Goal: Register for event/course

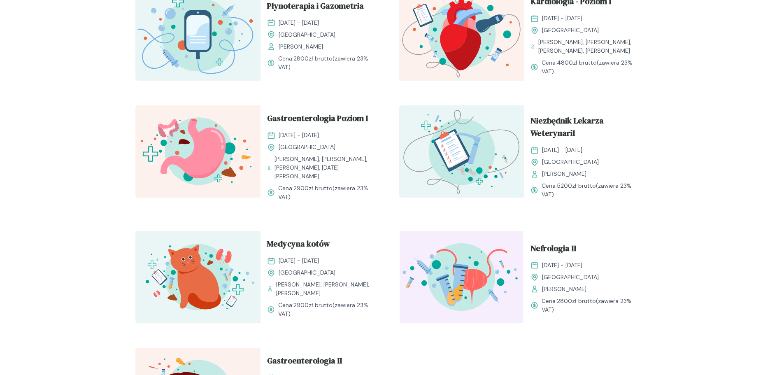
scroll to position [660, 0]
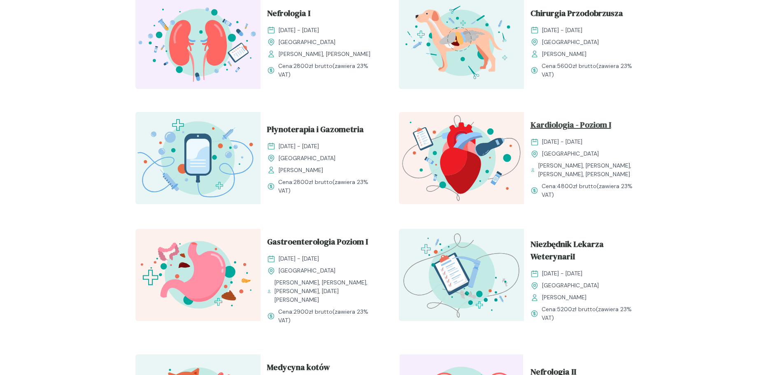
click at [573, 124] on span "Kardiologia - Poziom I" at bounding box center [571, 127] width 81 height 16
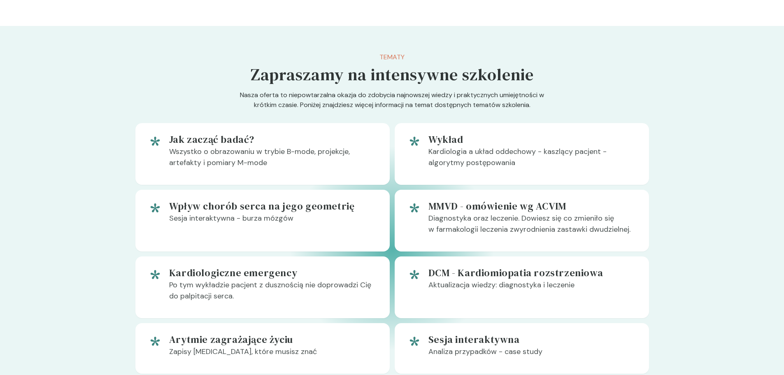
scroll to position [412, 0]
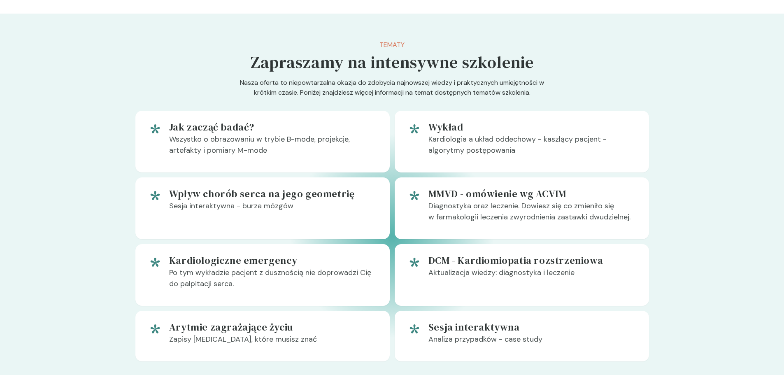
click at [537, 63] on div "Tematy Zapraszamy na intensywne szkolenie Nasza oferta to niepowtarzalna okazja…" at bounding box center [392, 201] width 514 height 322
click at [534, 63] on div "Tematy Zapraszamy na intensywne szkolenie Nasza oferta to niepowtarzalna okazja…" at bounding box center [392, 201] width 514 height 322
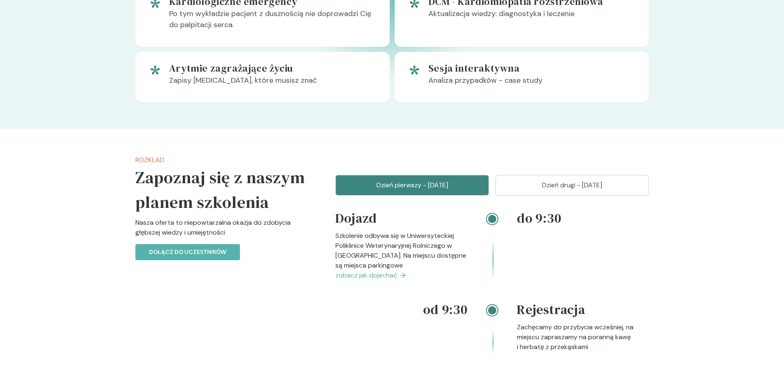
scroll to position [700, 0]
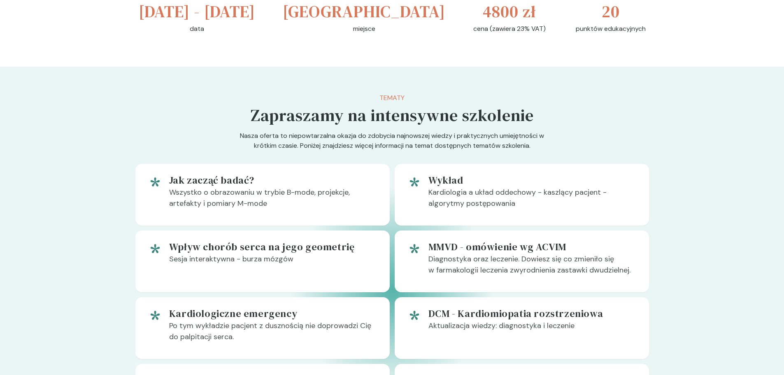
scroll to position [371, 0]
